Goal: Information Seeking & Learning: Compare options

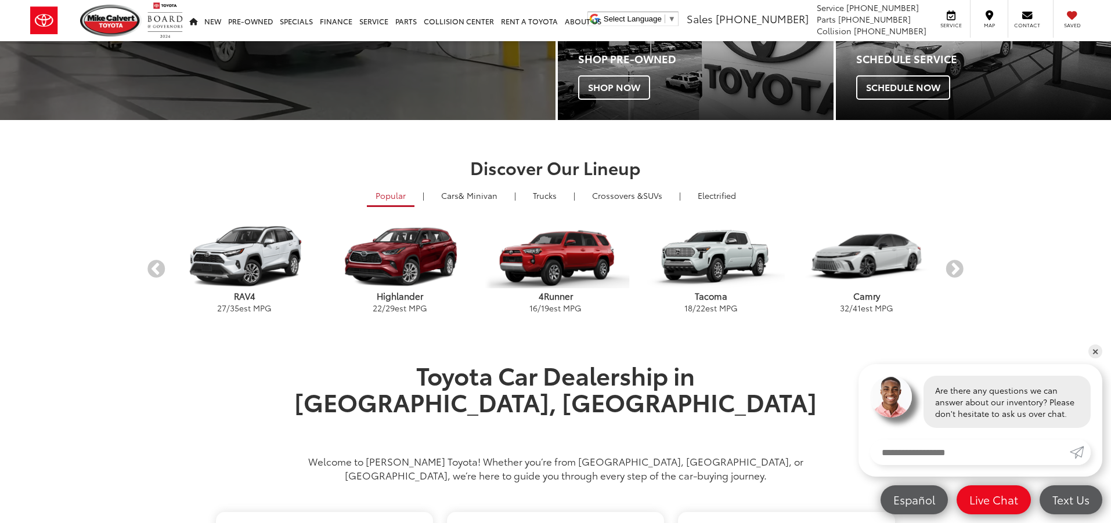
scroll to position [349, 0]
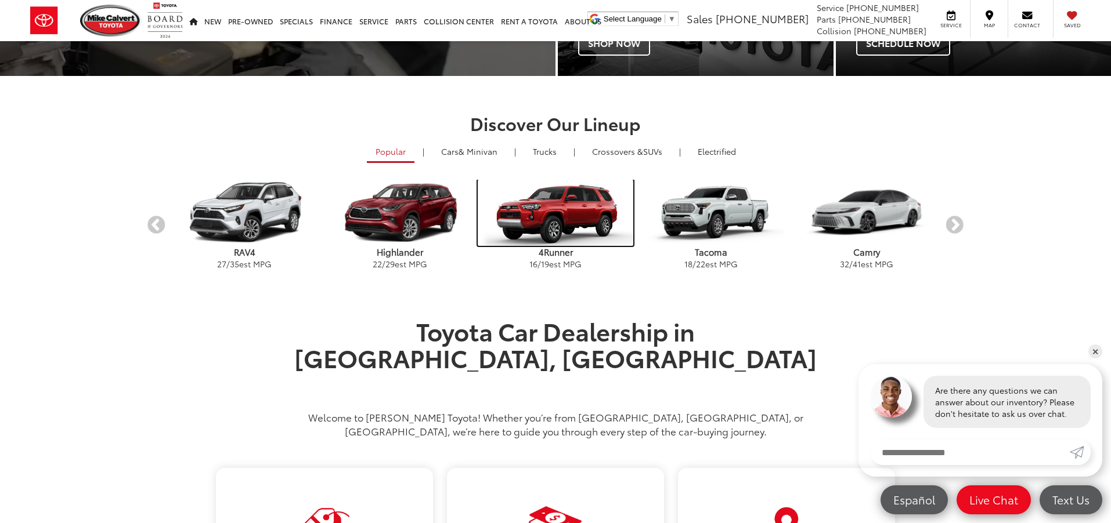
click at [564, 219] on img "carousel" at bounding box center [556, 213] width 156 height 66
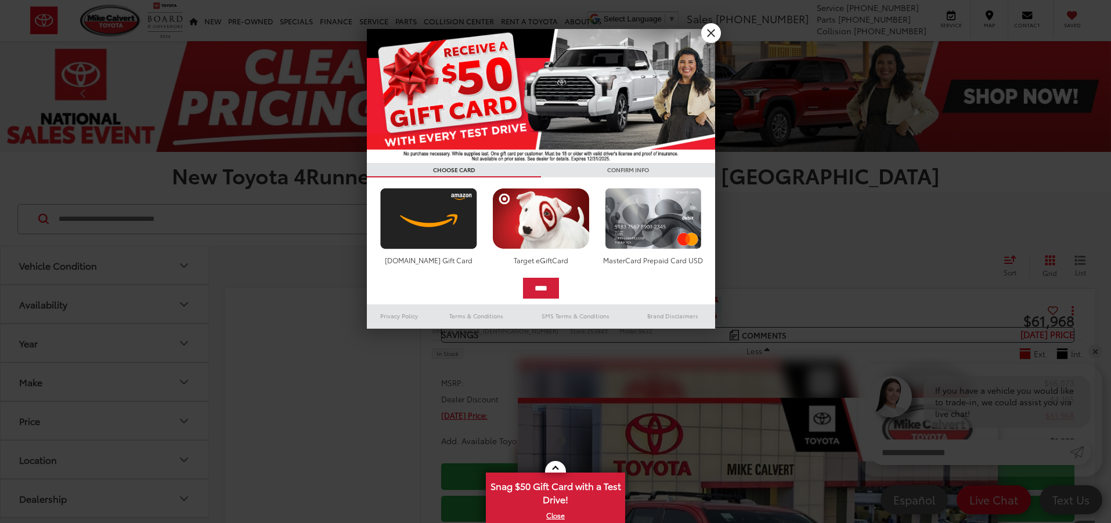
click at [709, 33] on link "X" at bounding box center [711, 33] width 20 height 20
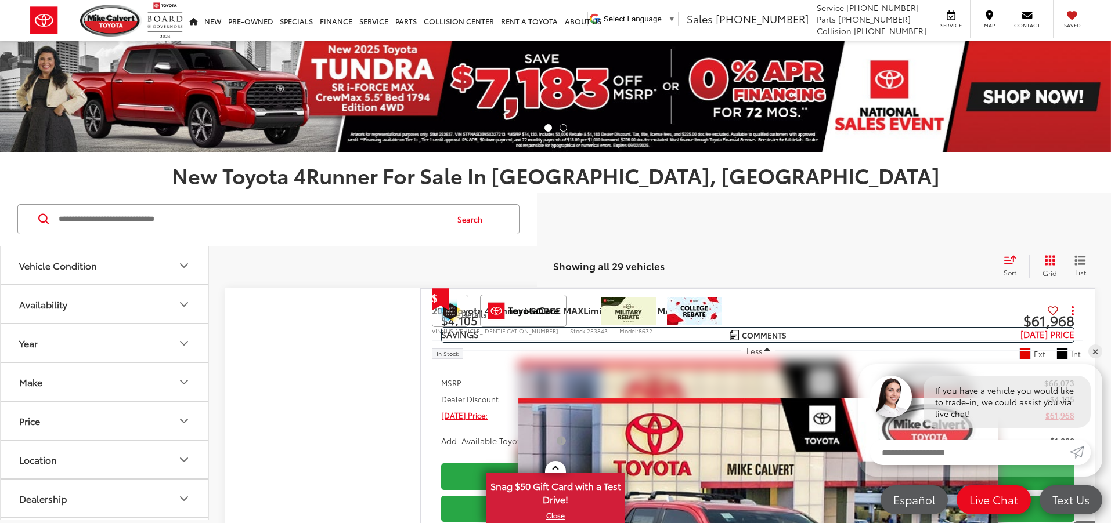
scroll to position [126, 0]
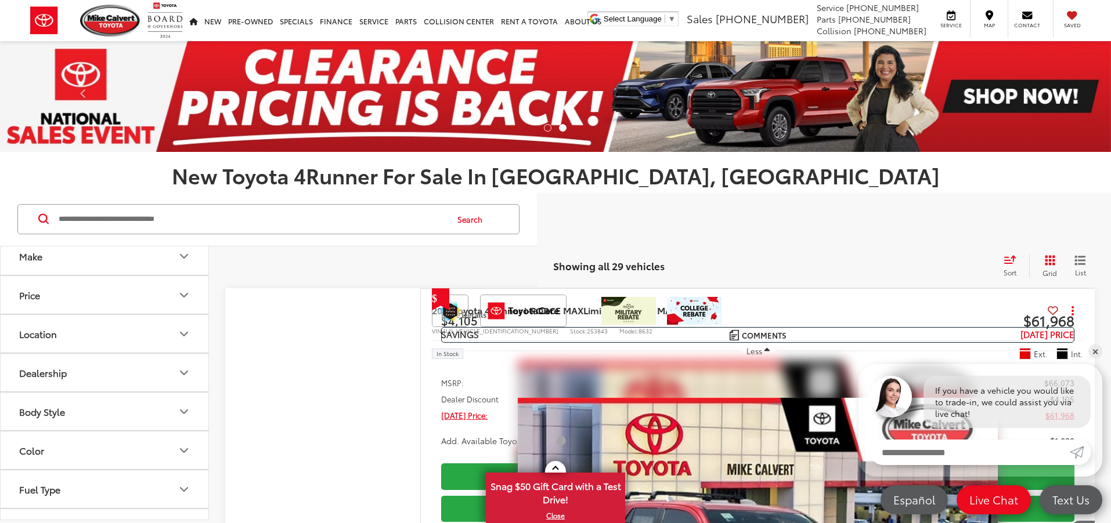
click at [183, 411] on icon "Body Style" at bounding box center [184, 412] width 14 height 14
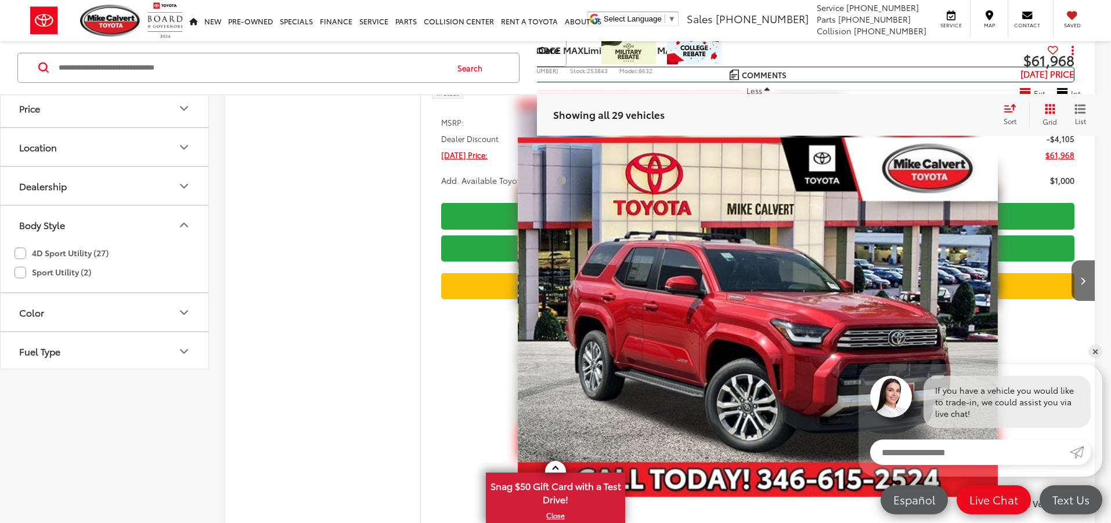
scroll to position [0, 0]
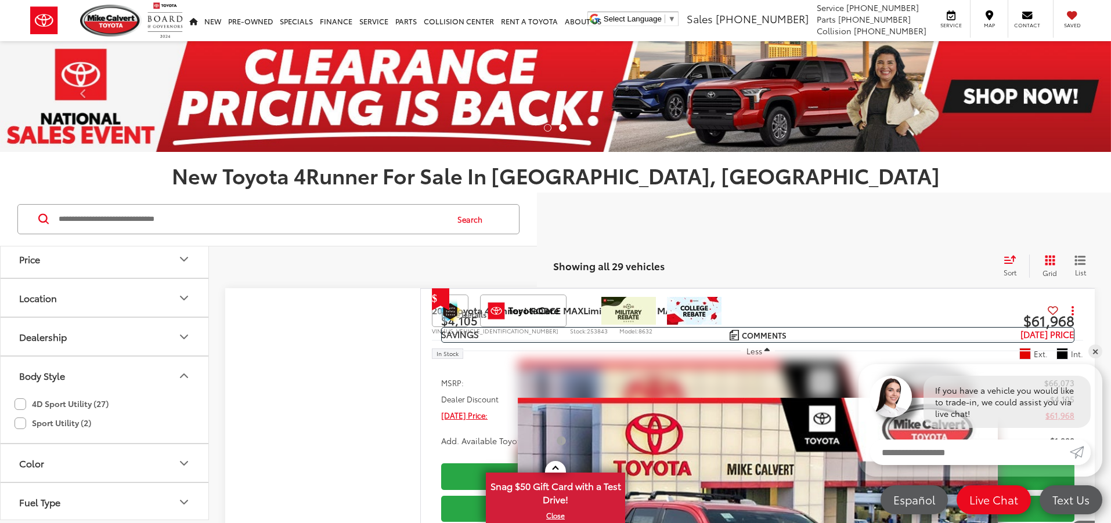
click at [1010, 260] on icon "Select sort value" at bounding box center [1010, 259] width 10 height 7
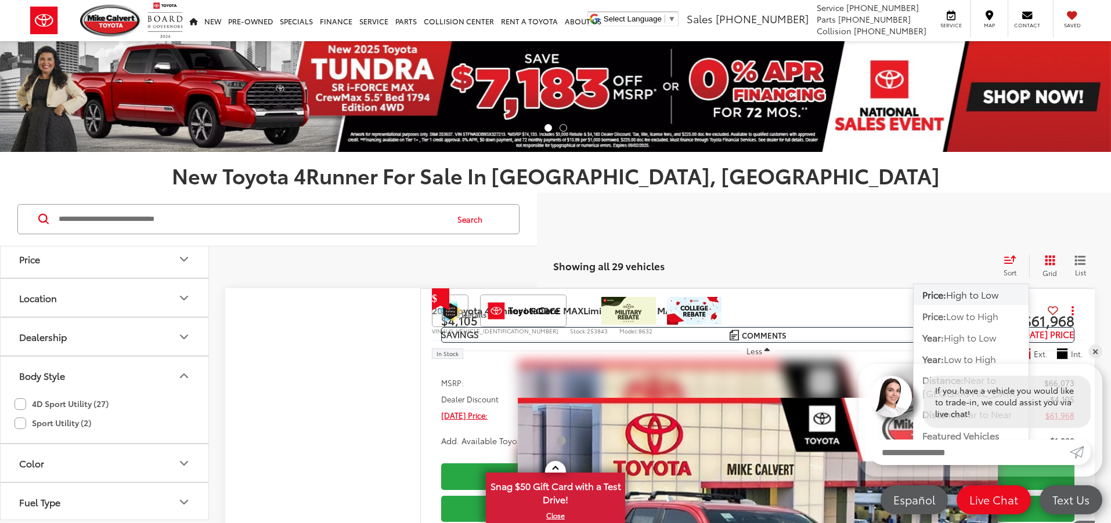
click at [952, 293] on span "High to Low" at bounding box center [972, 294] width 52 height 13
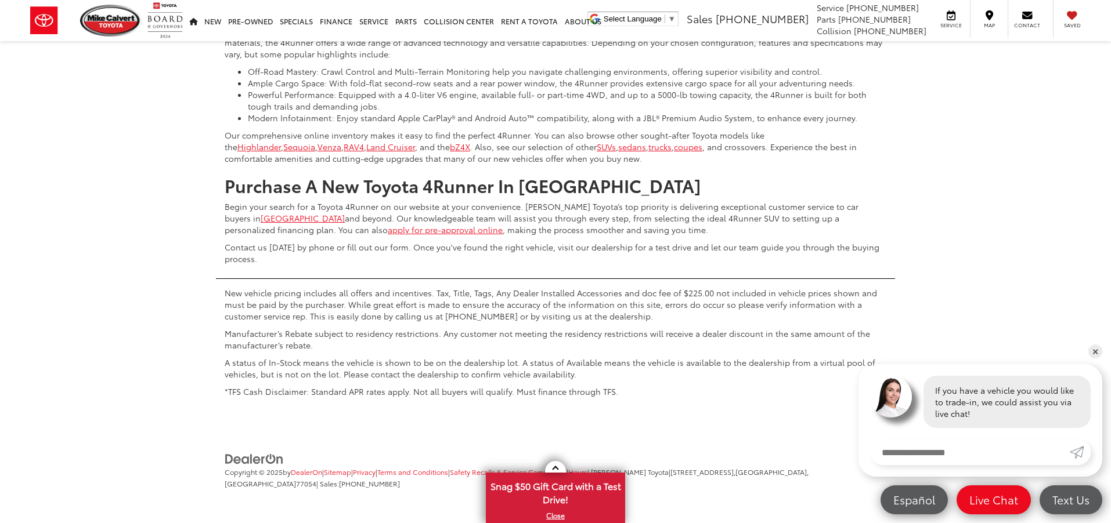
scroll to position [8465, 0]
